Goal: Transaction & Acquisition: Purchase product/service

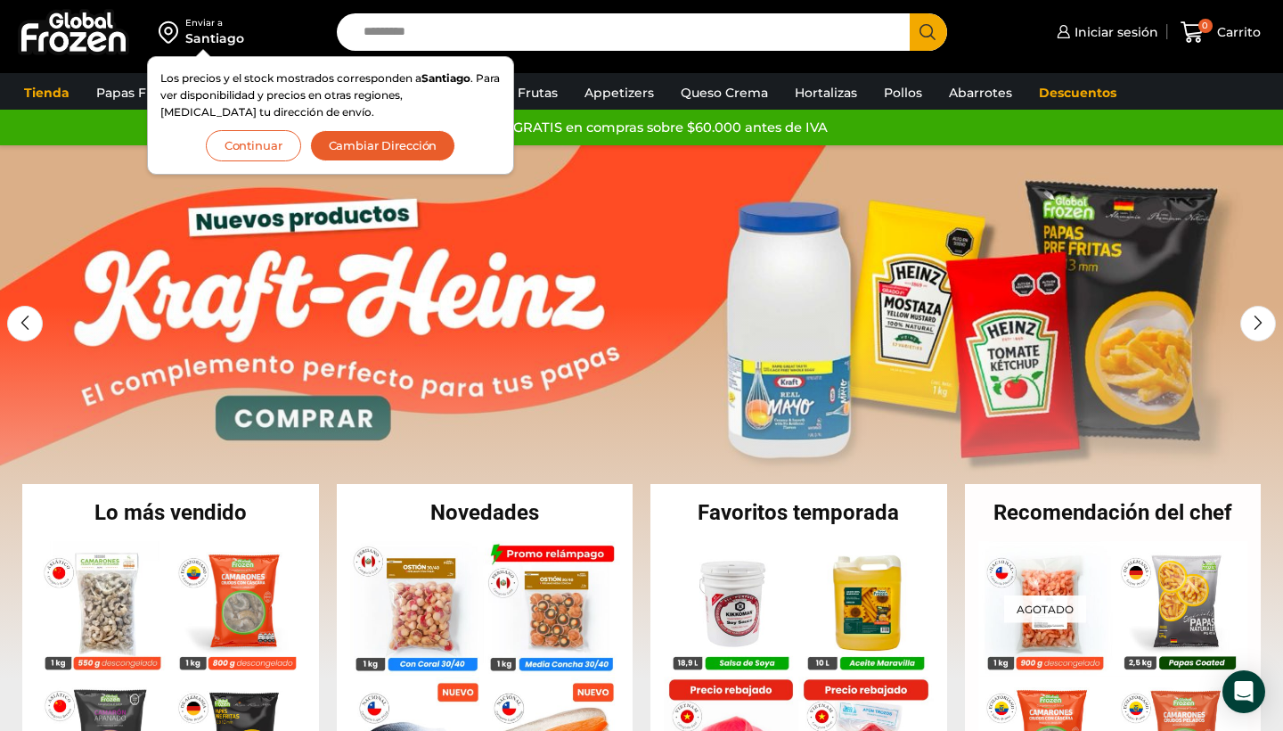
click at [273, 142] on button "Continuar" at bounding box center [253, 145] width 95 height 31
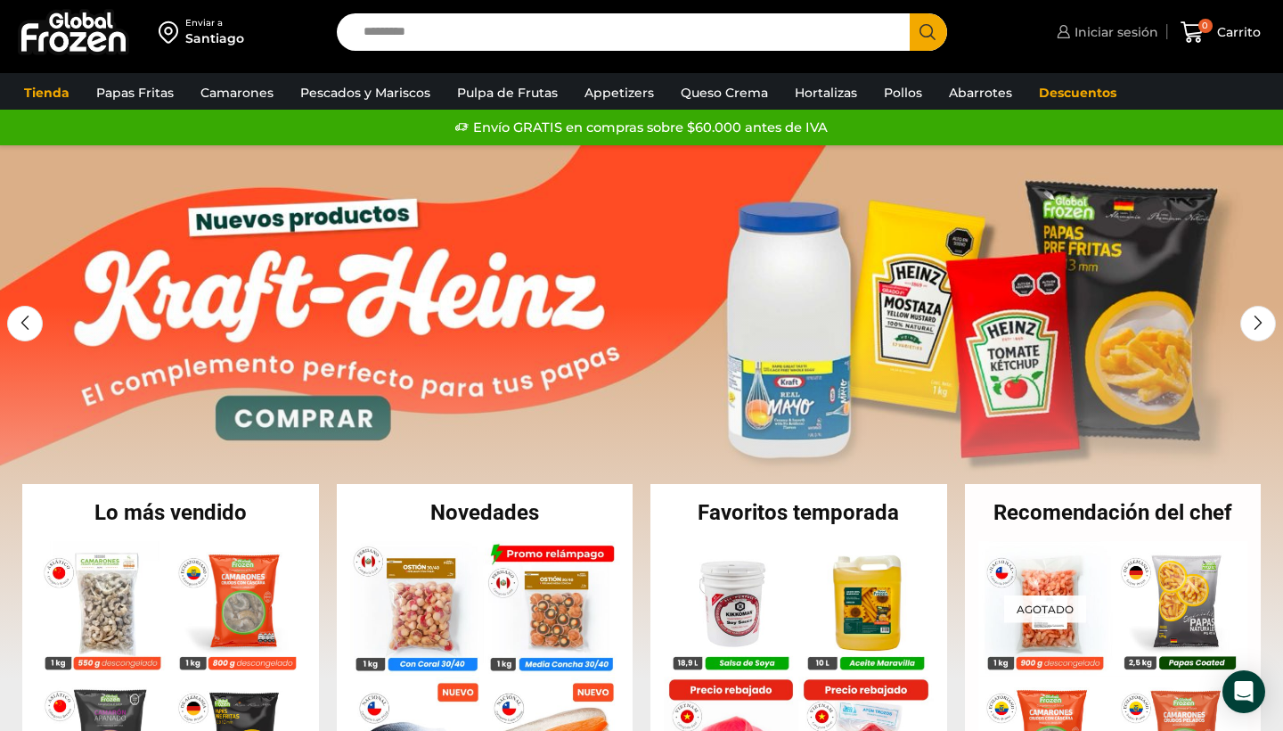
click at [1113, 32] on span "Iniciar sesión" at bounding box center [1114, 32] width 88 height 18
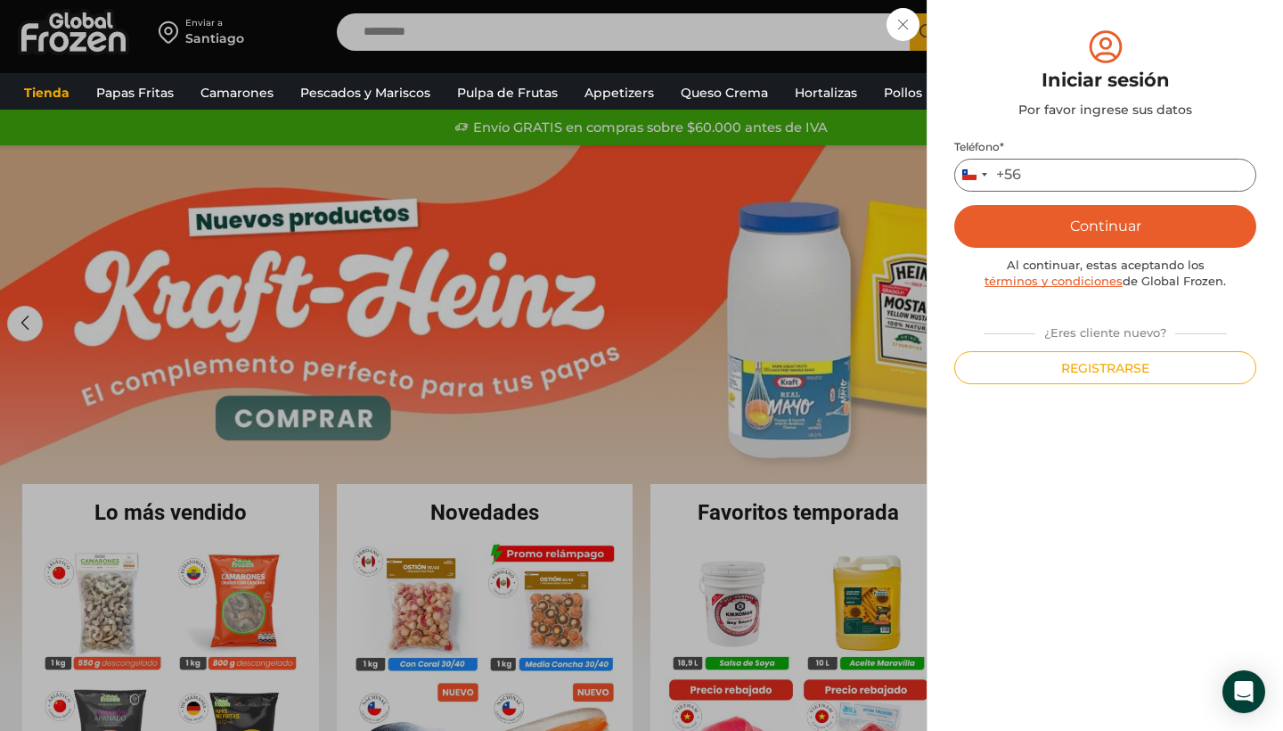
click at [1097, 175] on input "Teléfono *" at bounding box center [1105, 175] width 302 height 33
type input "*********"
click at [1103, 223] on button "Continuar" at bounding box center [1105, 226] width 302 height 43
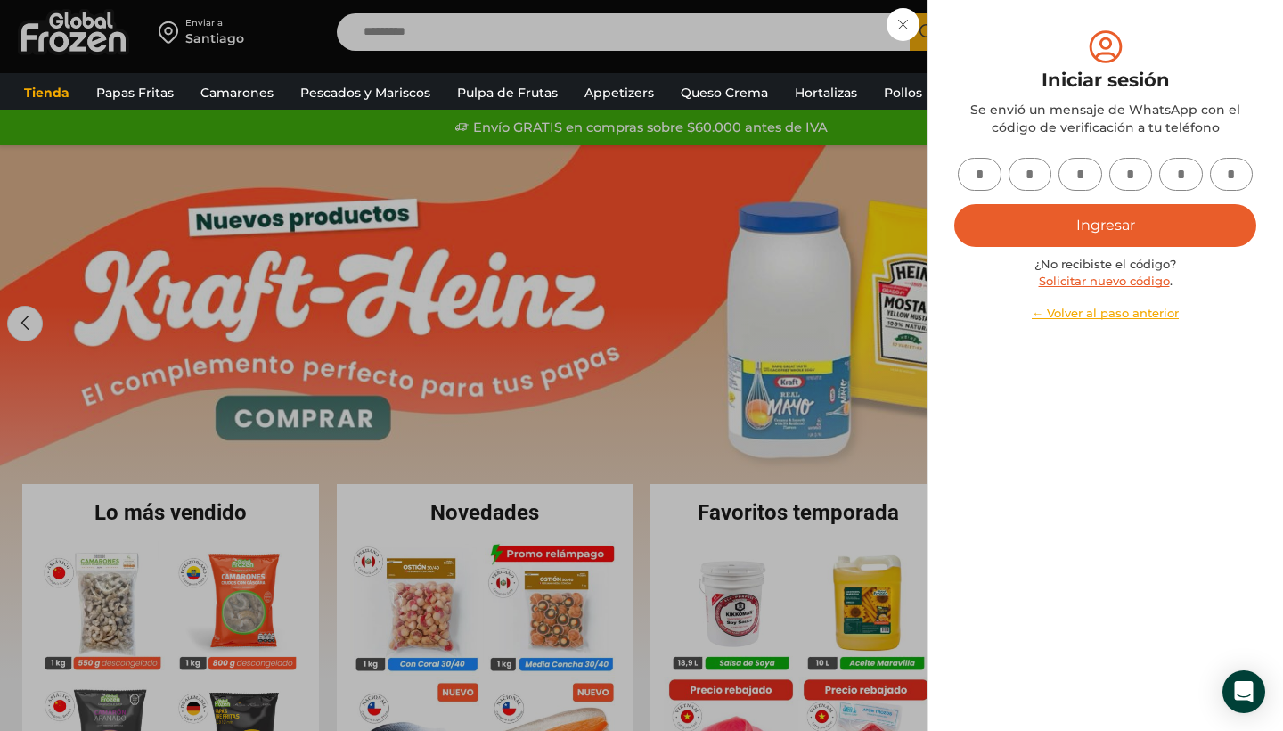
click at [991, 170] on input "text" at bounding box center [980, 174] width 44 height 33
type input "*"
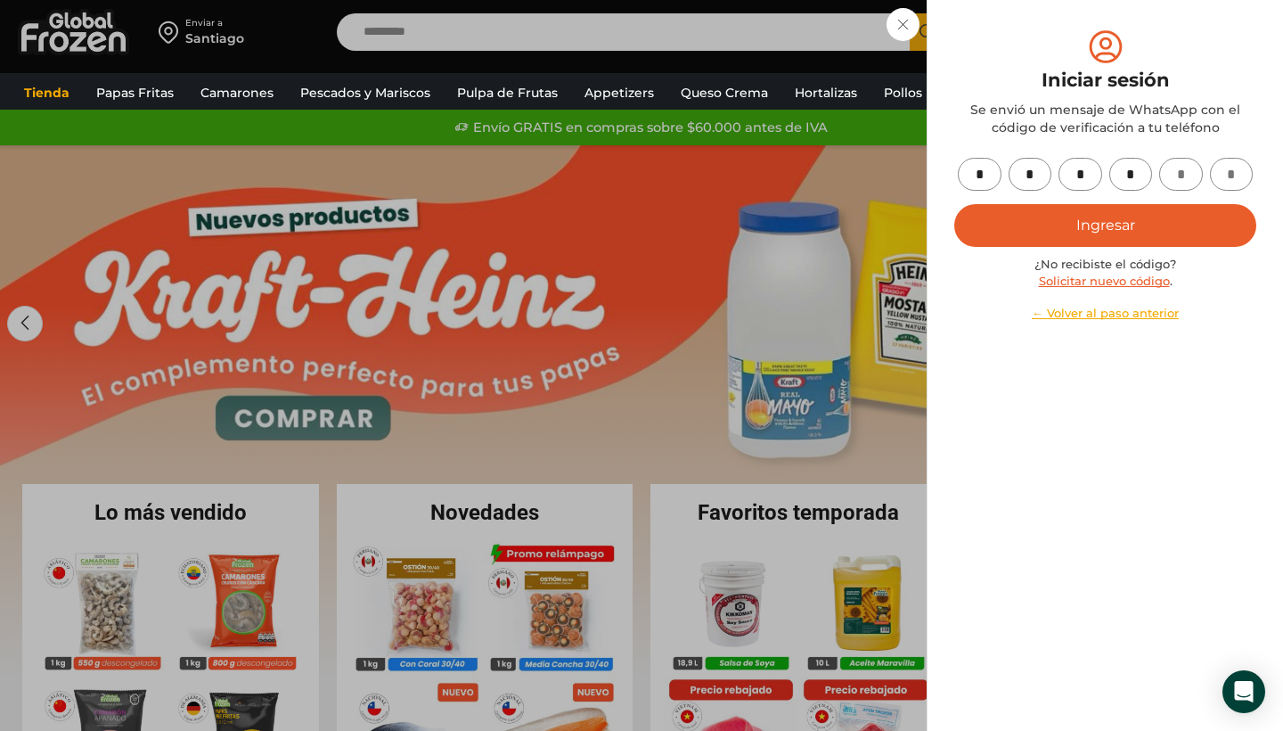
click at [1107, 278] on link "Solicitar nuevo código" at bounding box center [1104, 281] width 131 height 14
click at [1129, 177] on input "*" at bounding box center [1131, 174] width 44 height 33
drag, startPoint x: 987, startPoint y: 170, endPoint x: 950, endPoint y: 167, distance: 37.6
click at [950, 167] on div "Mi cuenta Login Register Iniciar sesión Por favor ingrese sus datos Iniciar ses…" at bounding box center [1105, 365] width 356 height 731
type input "*"
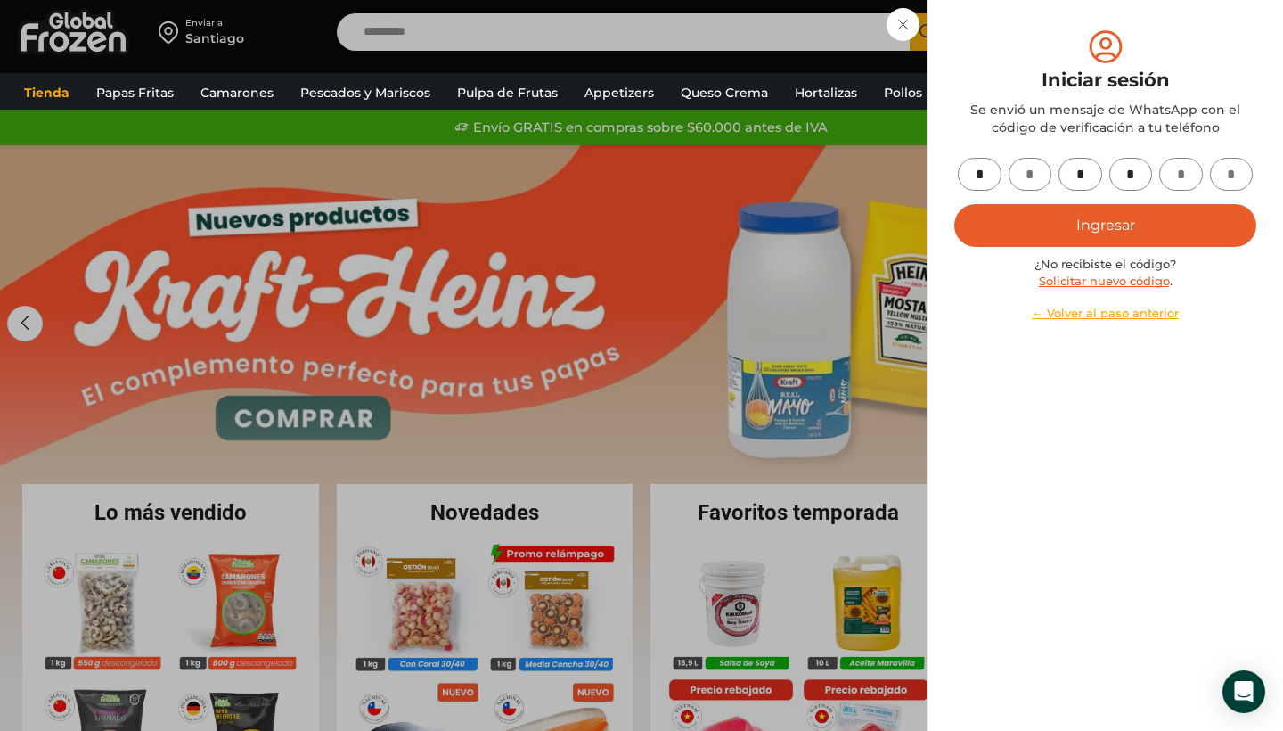
type input "*"
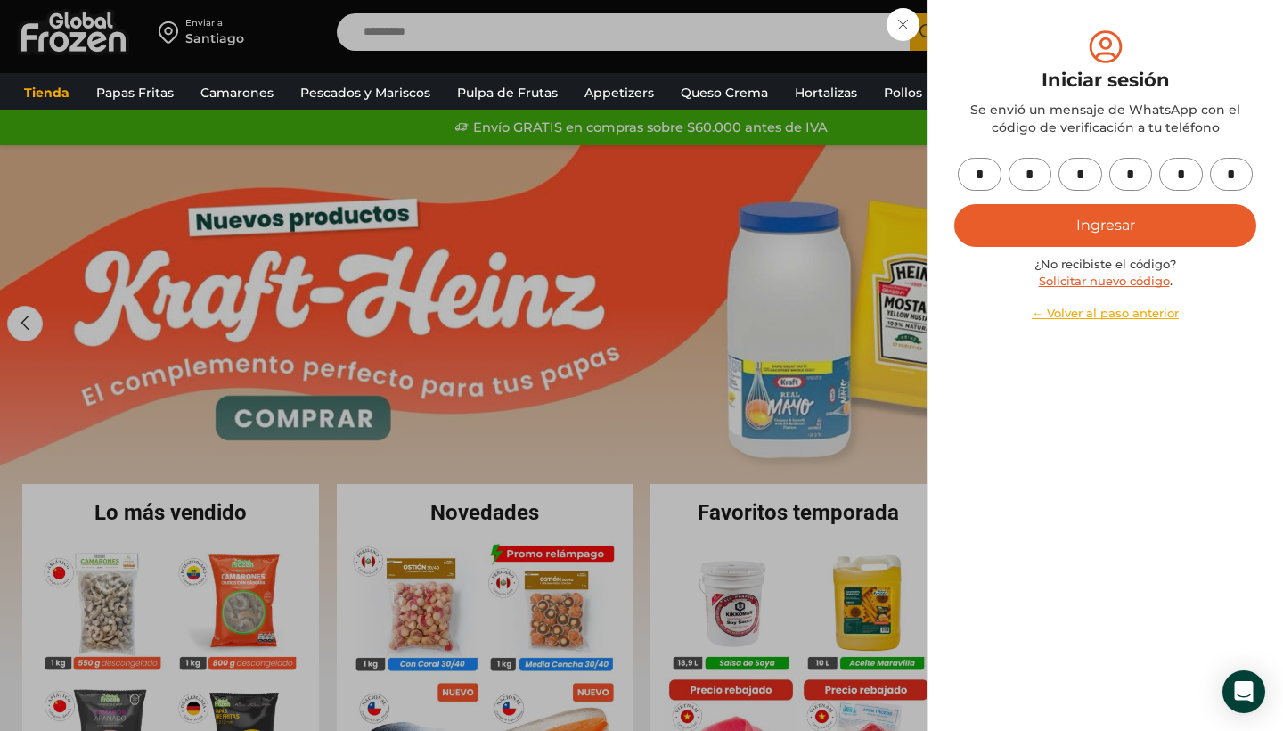
click at [1103, 222] on button "Ingresar" at bounding box center [1105, 225] width 302 height 43
click at [1195, 41] on div "Iniciar sesión Se envió un mensaje de WhatsApp con el código de verificación a …" at bounding box center [1105, 82] width 302 height 110
click at [1082, 236] on button "Ingresar" at bounding box center [1105, 225] width 302 height 43
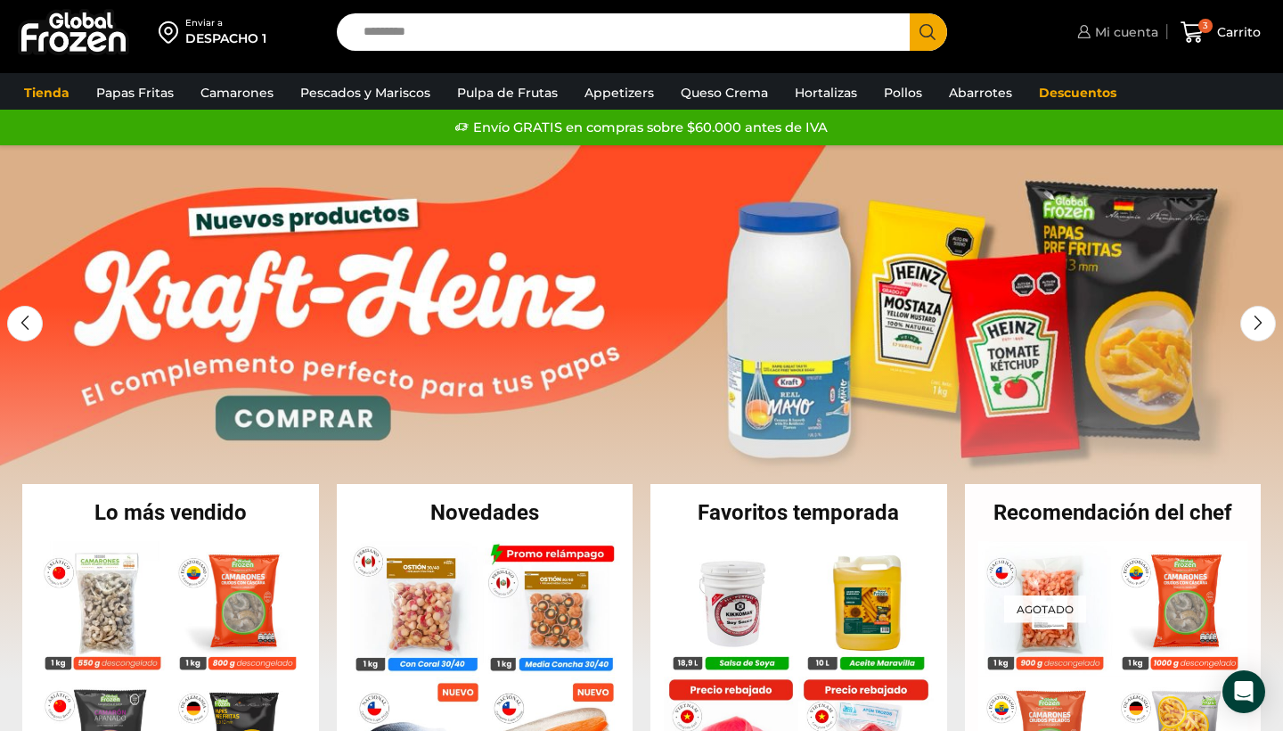
click at [1115, 37] on span "Mi cuenta" at bounding box center [1125, 32] width 68 height 18
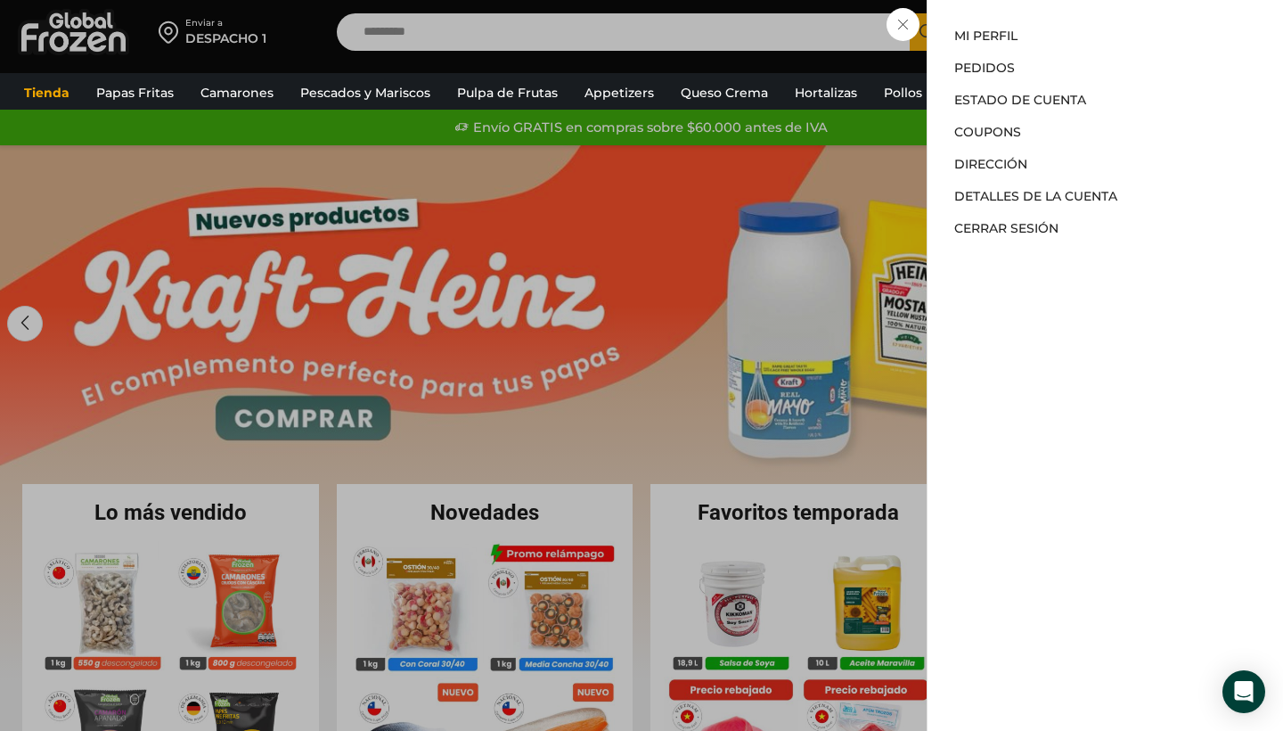
click at [1073, 50] on div "Mi cuenta Mi cuenta Mi perfil Pedidos Descargas Estado de Cuenta Coupons Direcc…" at bounding box center [1116, 32] width 86 height 36
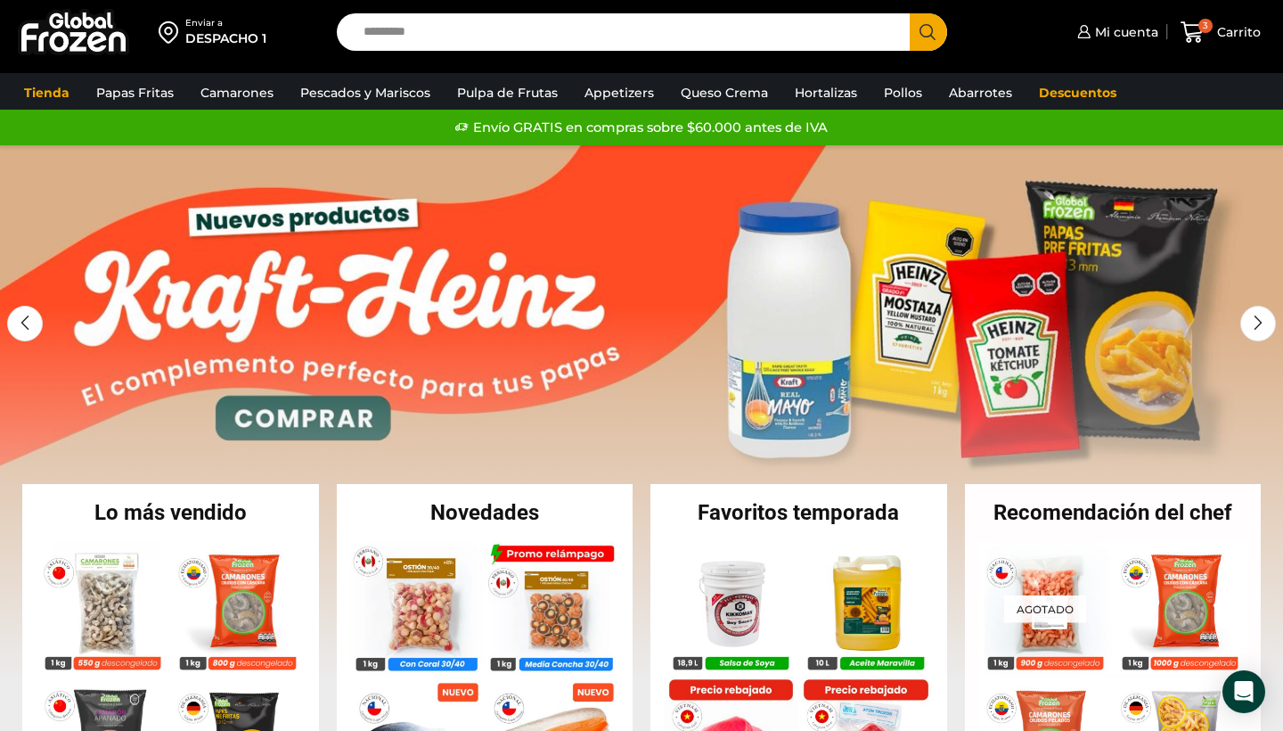
click at [222, 40] on div "DESPACHO 1" at bounding box center [225, 38] width 81 height 18
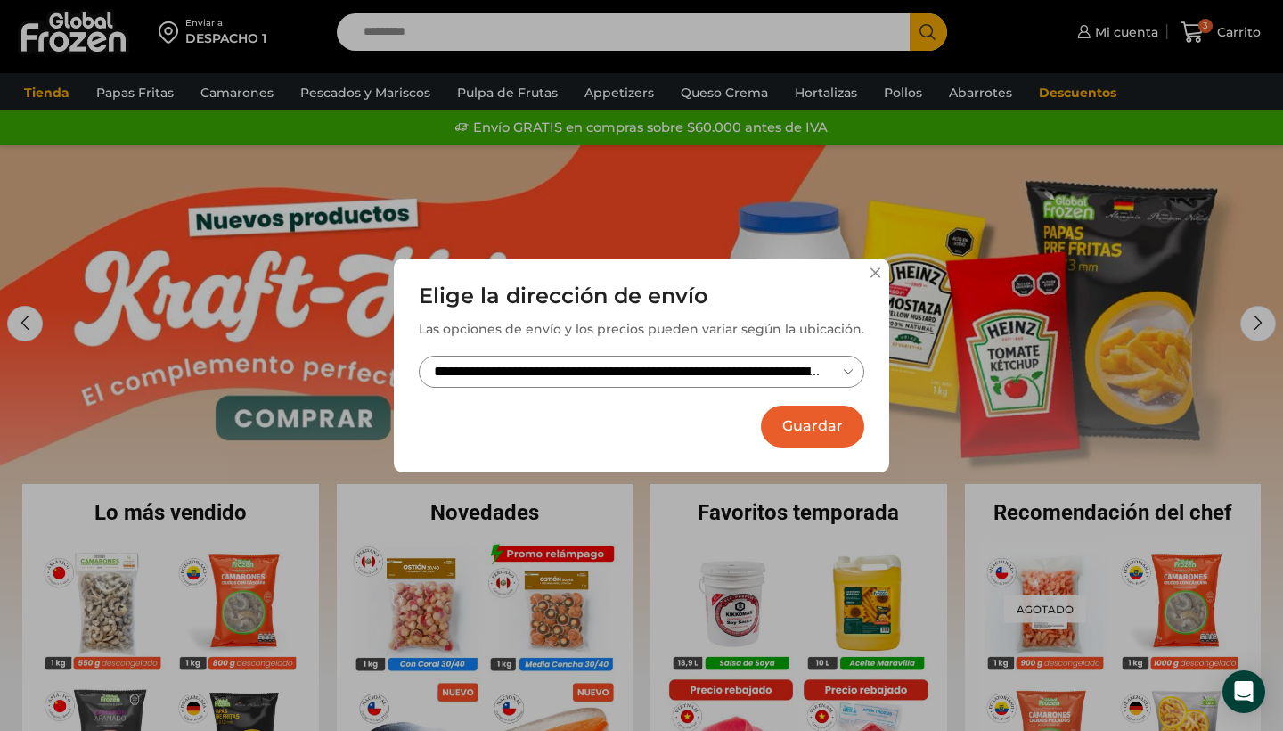
select select "**********"
click at [810, 422] on button "Guardar" at bounding box center [812, 426] width 103 height 42
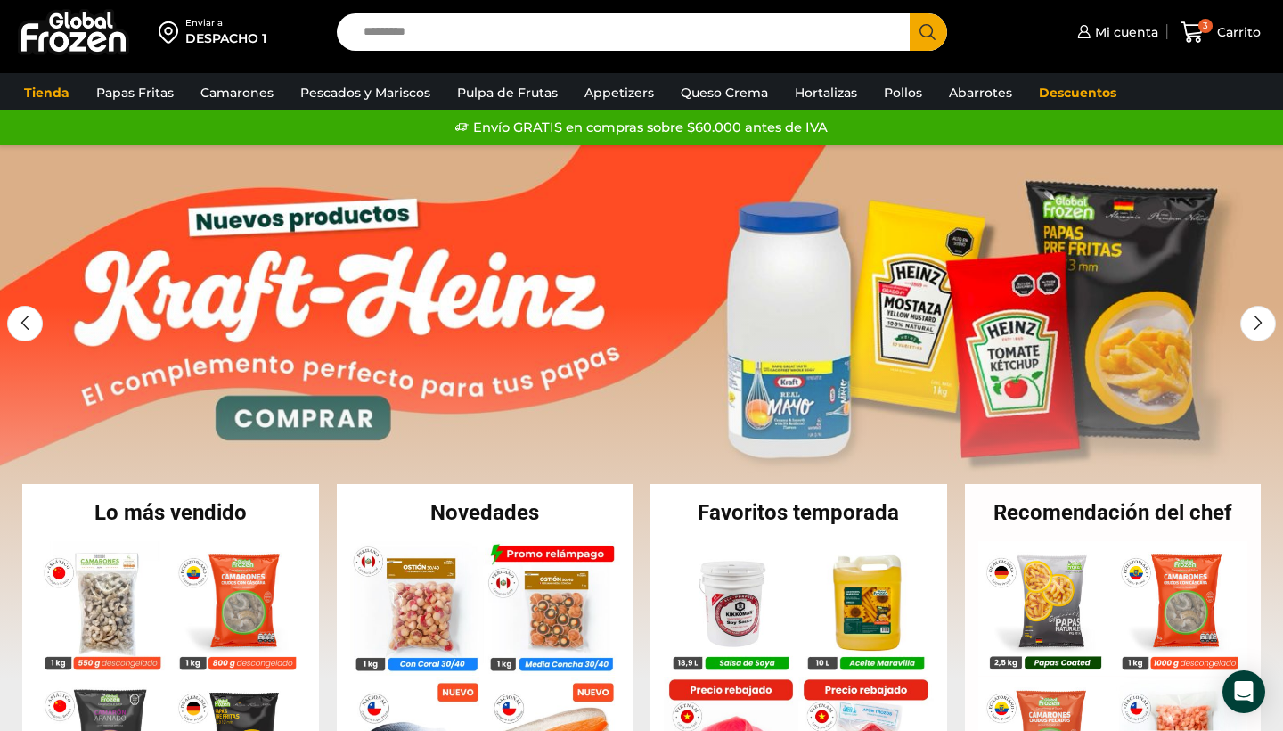
click at [601, 23] on input "Search input" at bounding box center [628, 31] width 546 height 37
type input "*****"
click at [928, 32] on button "Search" at bounding box center [928, 31] width 37 height 37
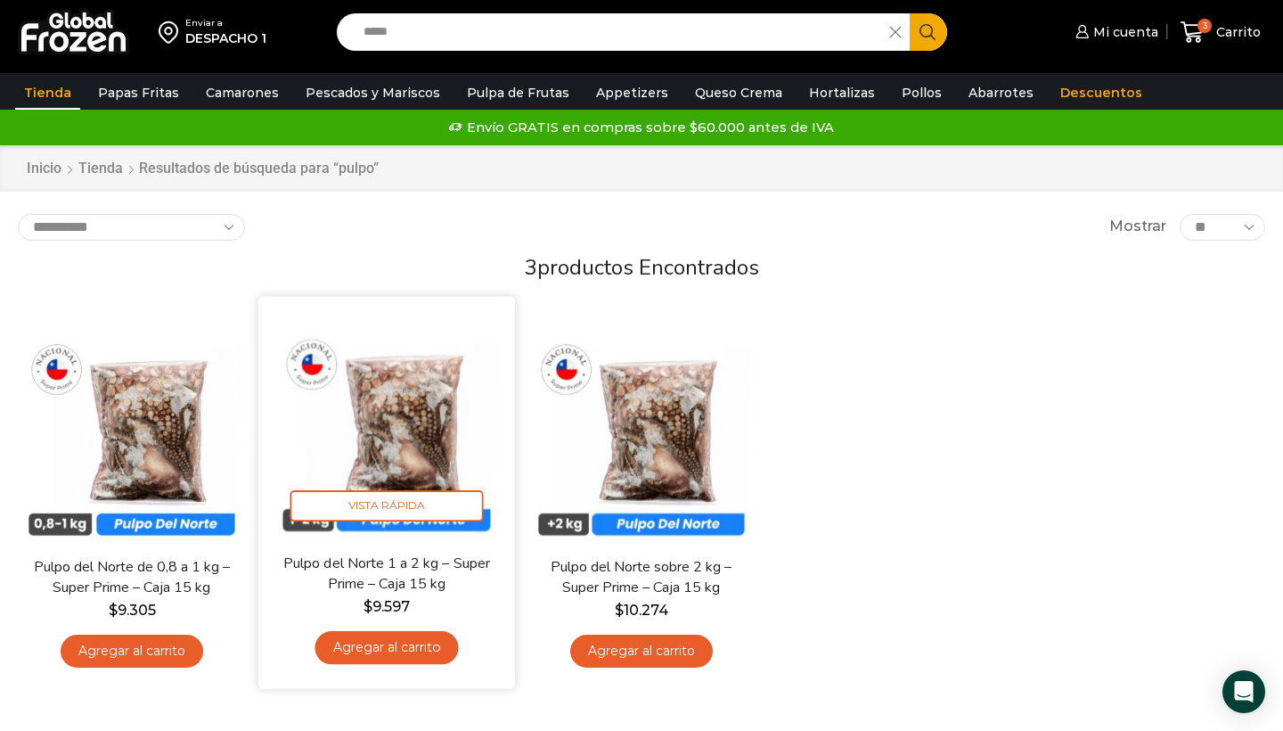
click at [387, 643] on link "Agregar al carrito" at bounding box center [386, 647] width 143 height 33
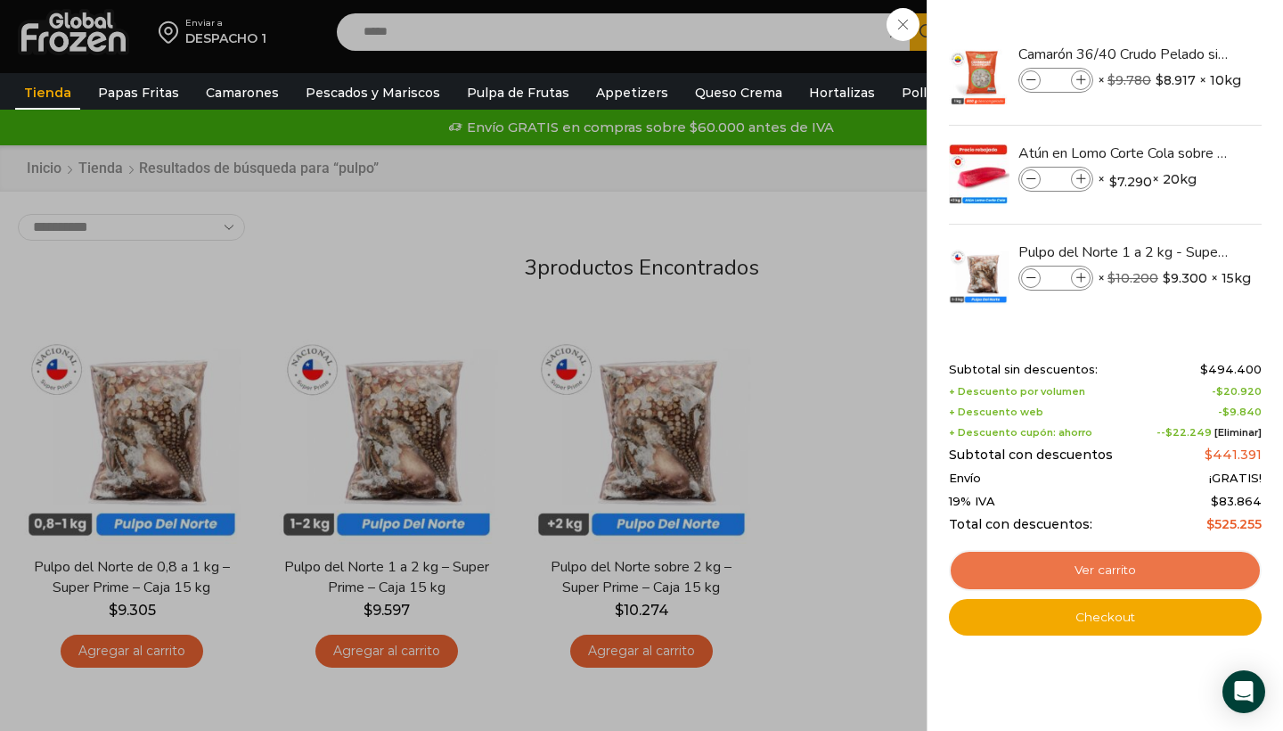
click at [1098, 562] on link "Ver carrito" at bounding box center [1105, 570] width 313 height 41
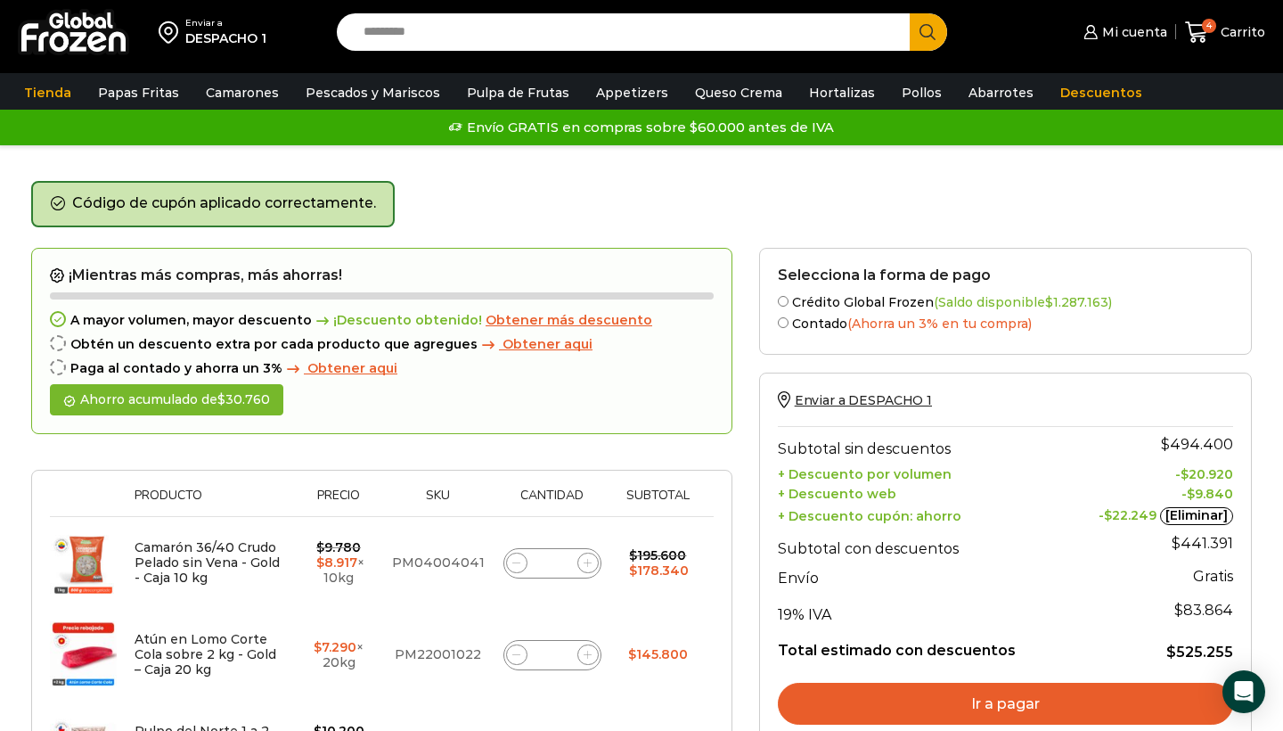
click at [1109, 210] on div "Código de cupón aplicado correctamente." at bounding box center [641, 214] width 1221 height 67
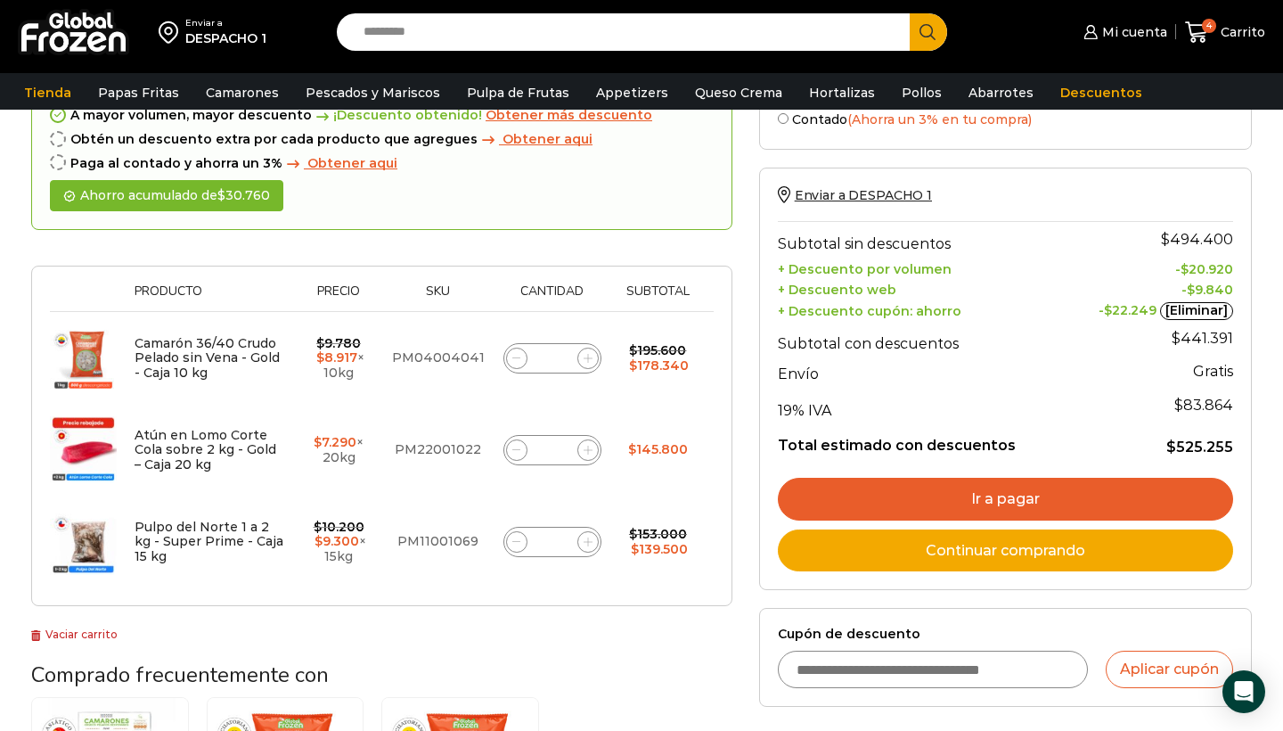
scroll to position [285, 0]
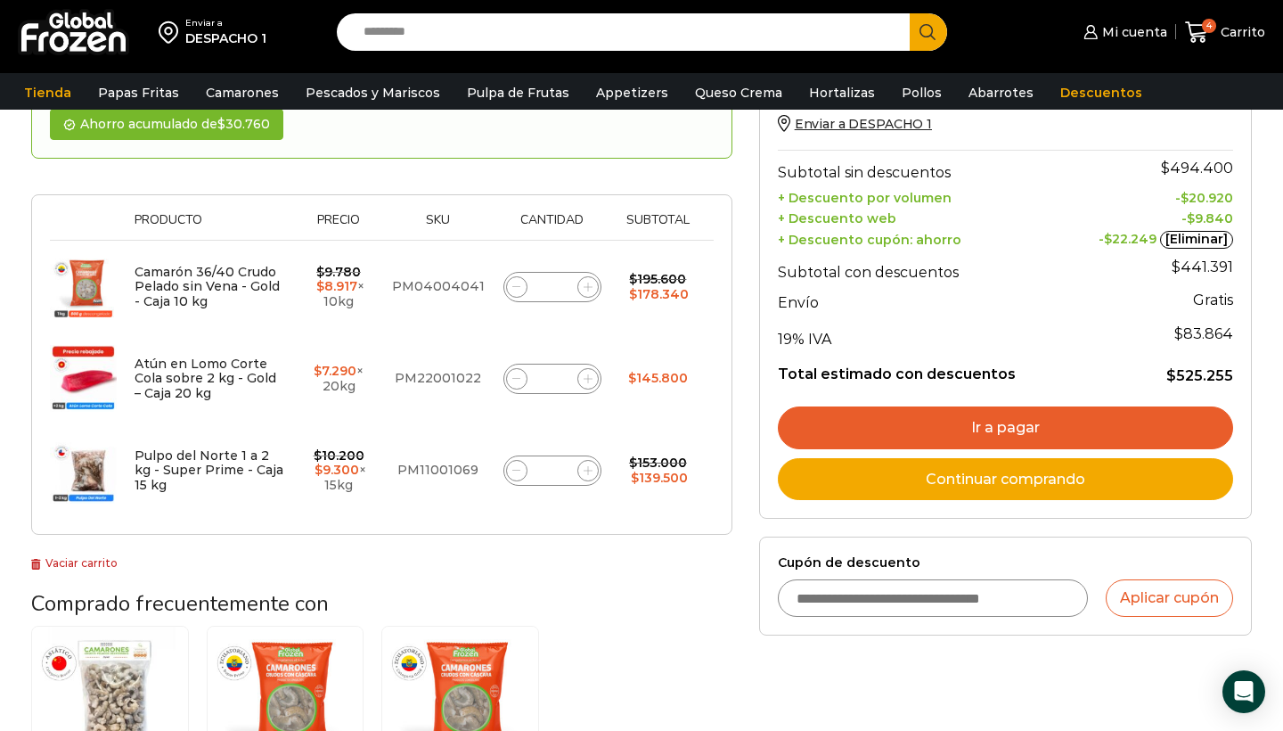
click at [1029, 418] on link "Ir a pagar" at bounding box center [1005, 427] width 455 height 43
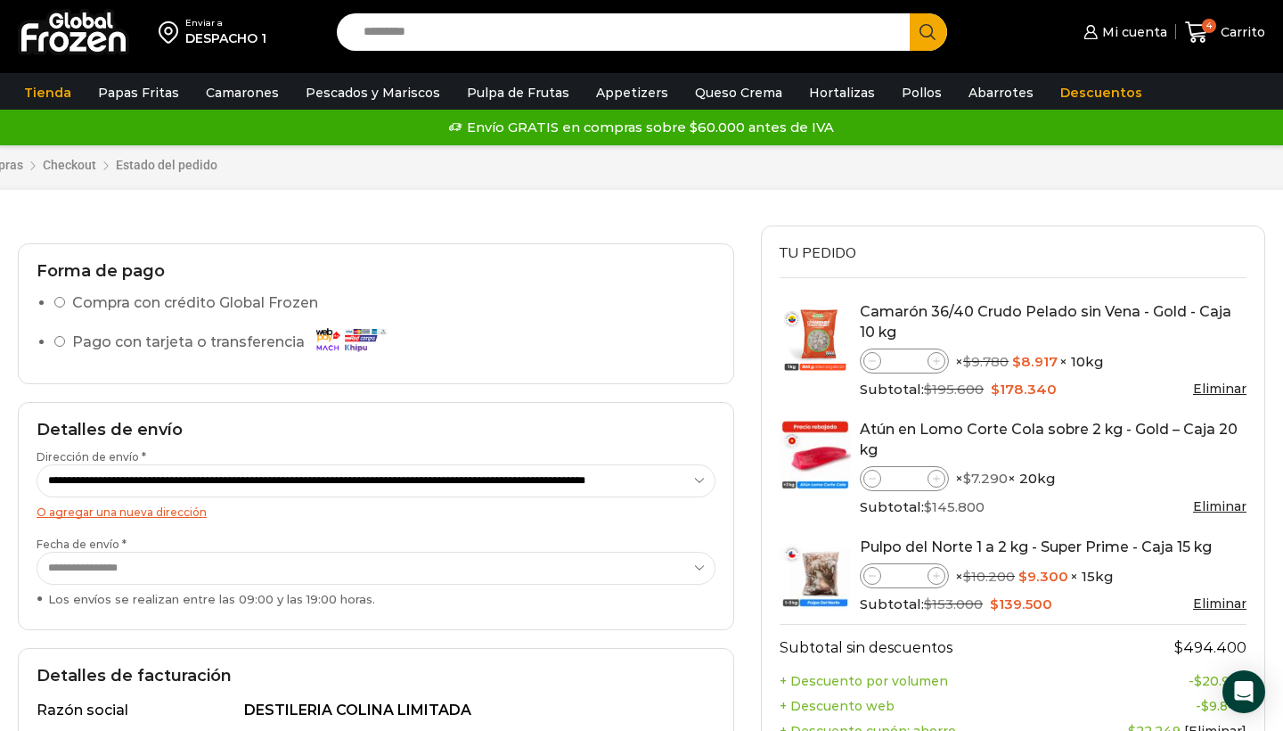
click at [740, 388] on div "**********" at bounding box center [375, 680] width 743 height 910
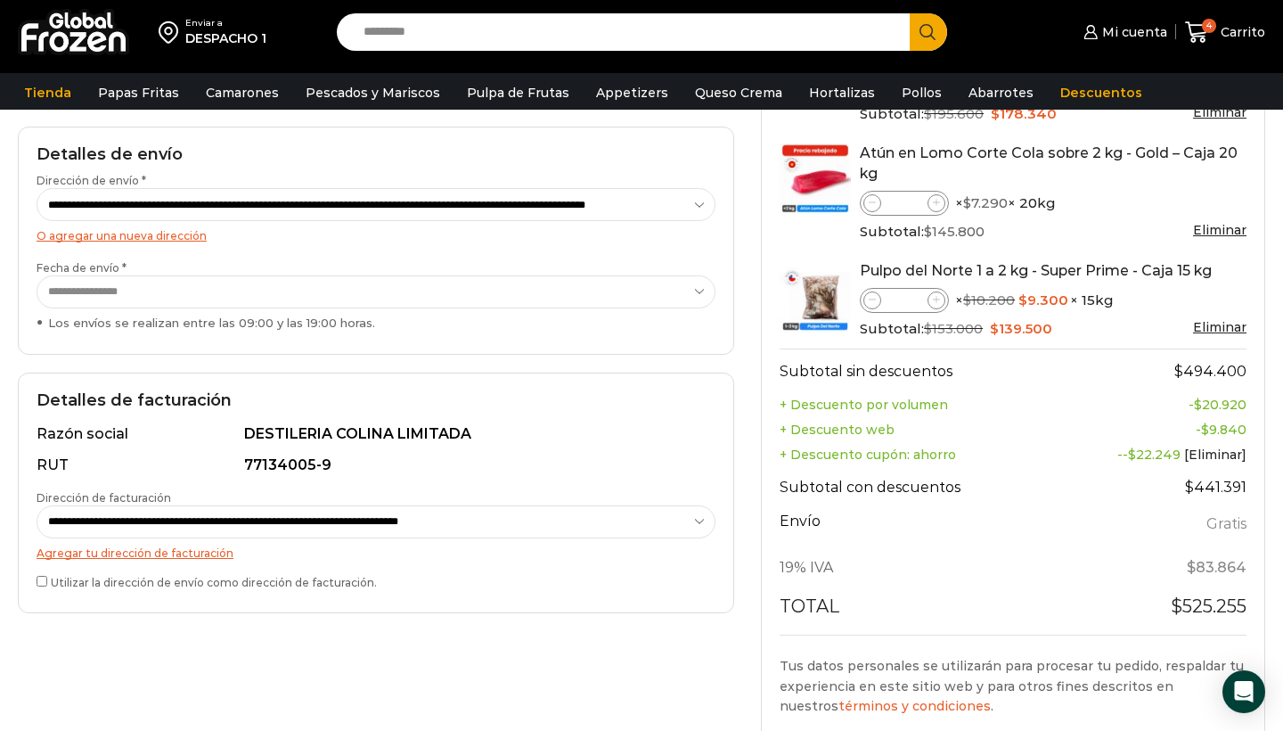
scroll to position [250, 0]
